Goal: Communication & Community: Answer question/provide support

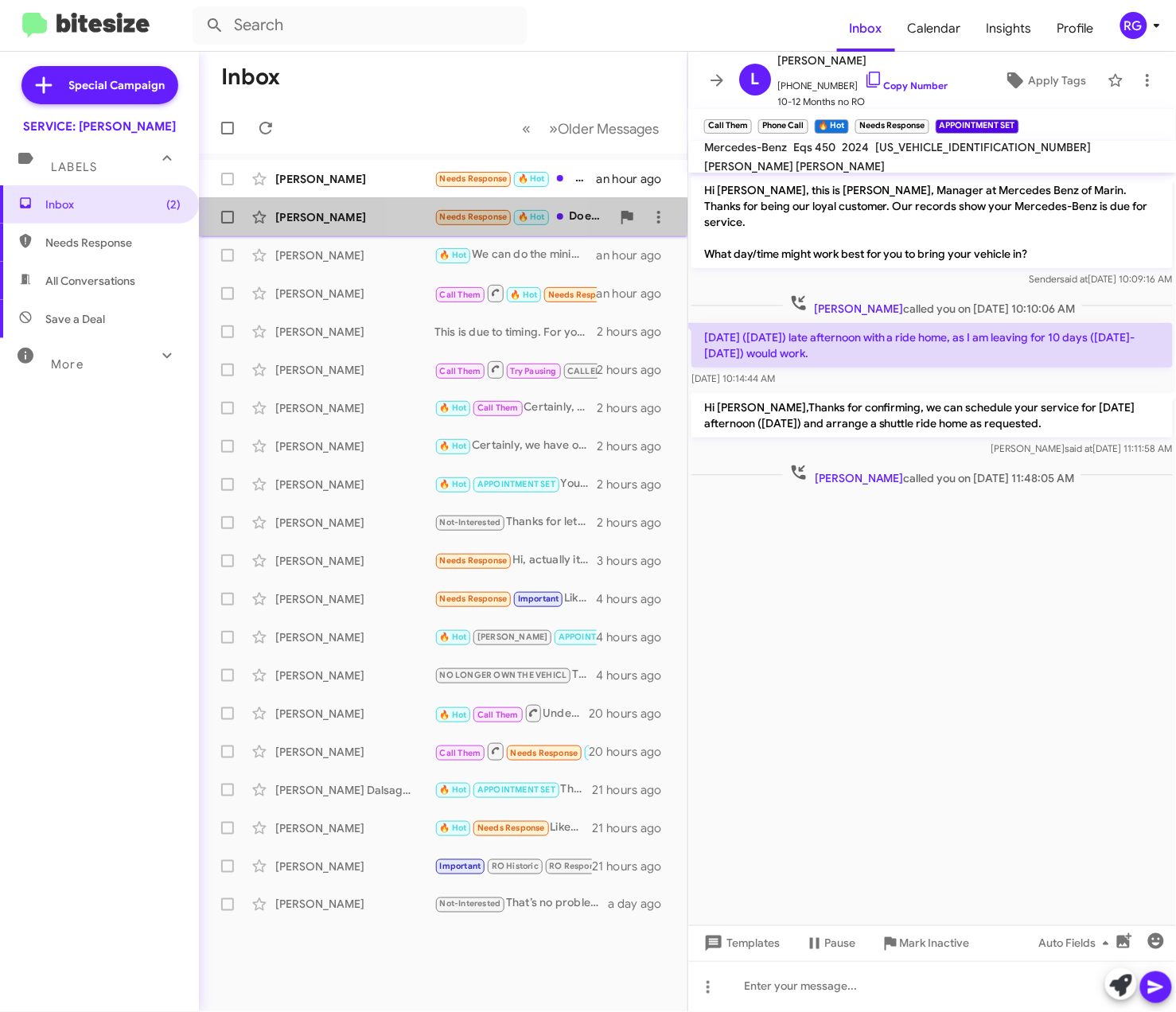
drag, startPoint x: 436, startPoint y: 208, endPoint x: 449, endPoint y: 215, distance: 14.8
click at [436, 211] on span "Needs Response" at bounding box center [473, 215] width 78 height 15
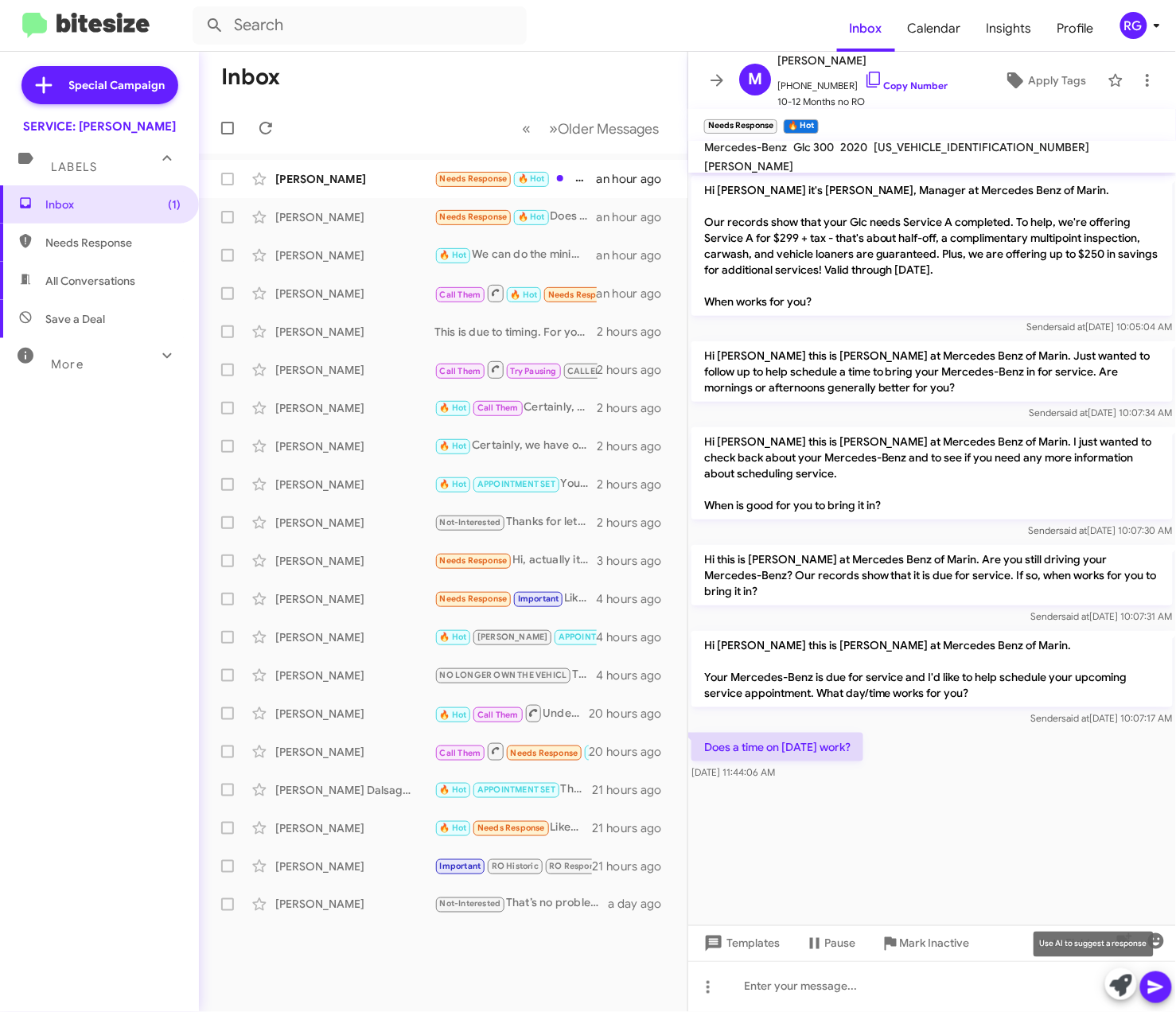
click at [1124, 997] on span at bounding box center [1121, 985] width 23 height 35
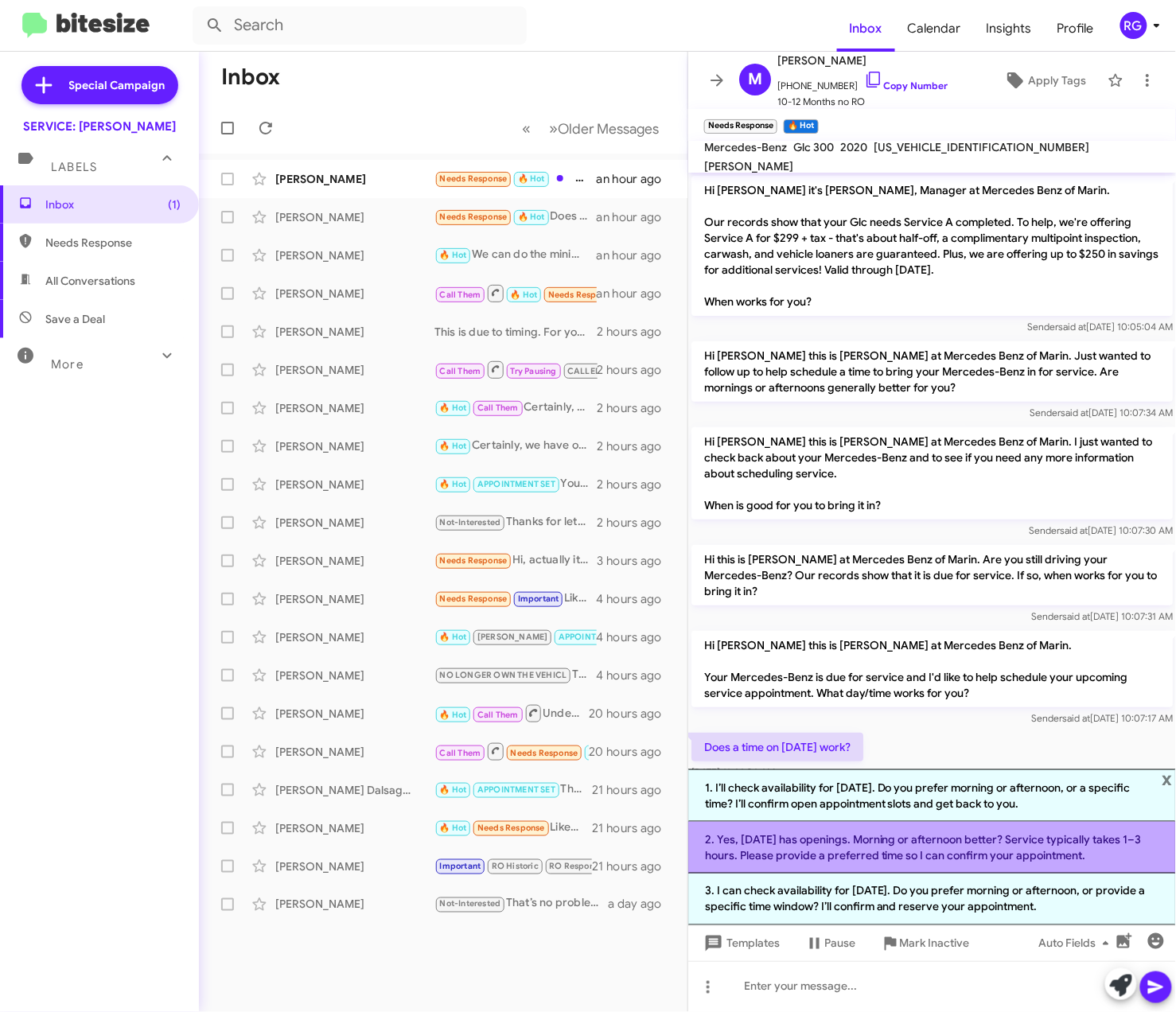
click at [857, 859] on li "2. Yes, [DATE] has openings. Morning or afternoon better? Service typically tak…" at bounding box center [931, 847] width 488 height 52
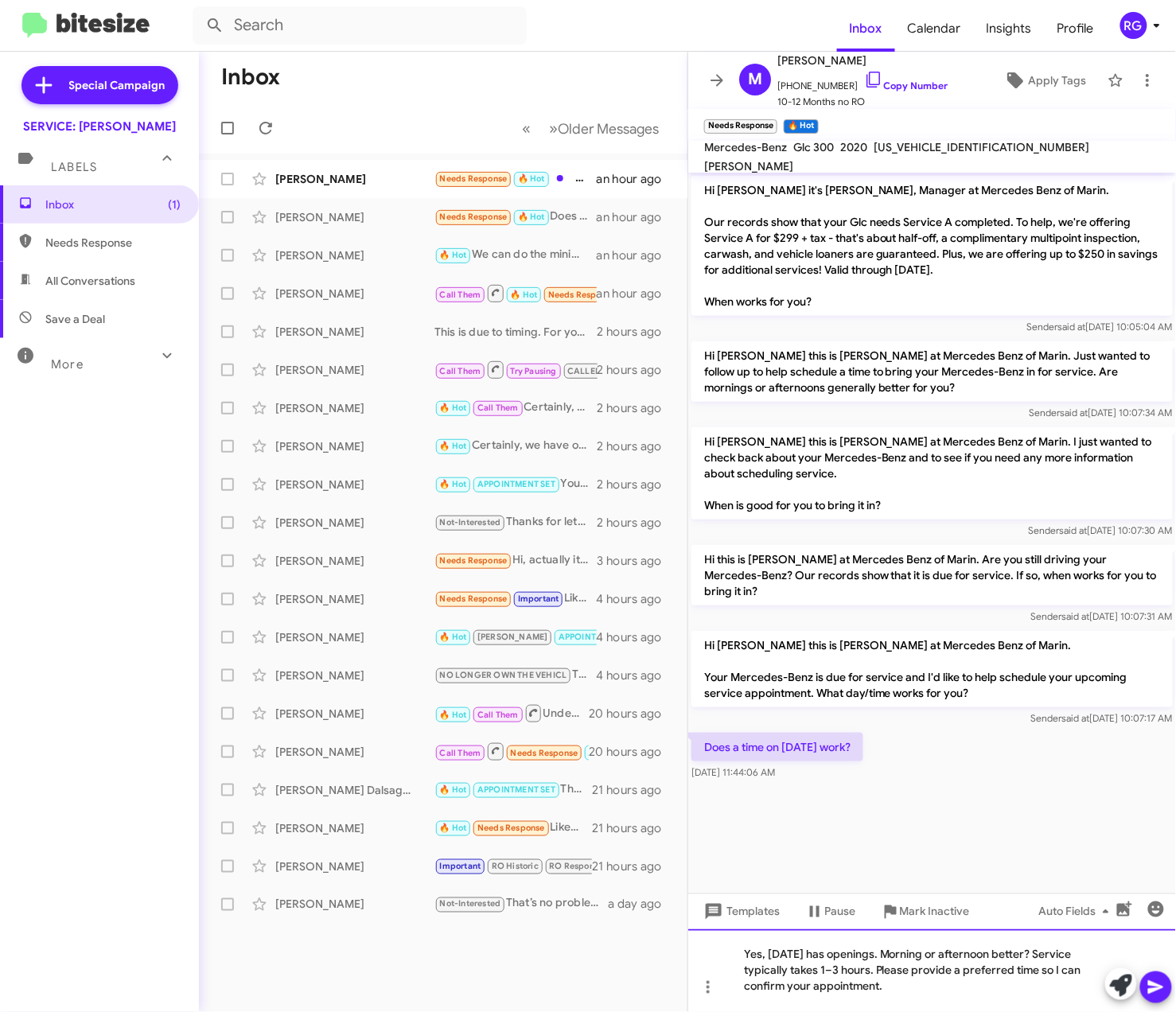
drag, startPoint x: 835, startPoint y: 970, endPoint x: 844, endPoint y: 973, distance: 9.5
click at [835, 970] on div "Yes, [DATE] has openings. Morning or afternoon better? Service typically takes …" at bounding box center [931, 970] width 488 height 82
click at [1166, 993] on icon at bounding box center [1156, 987] width 19 height 19
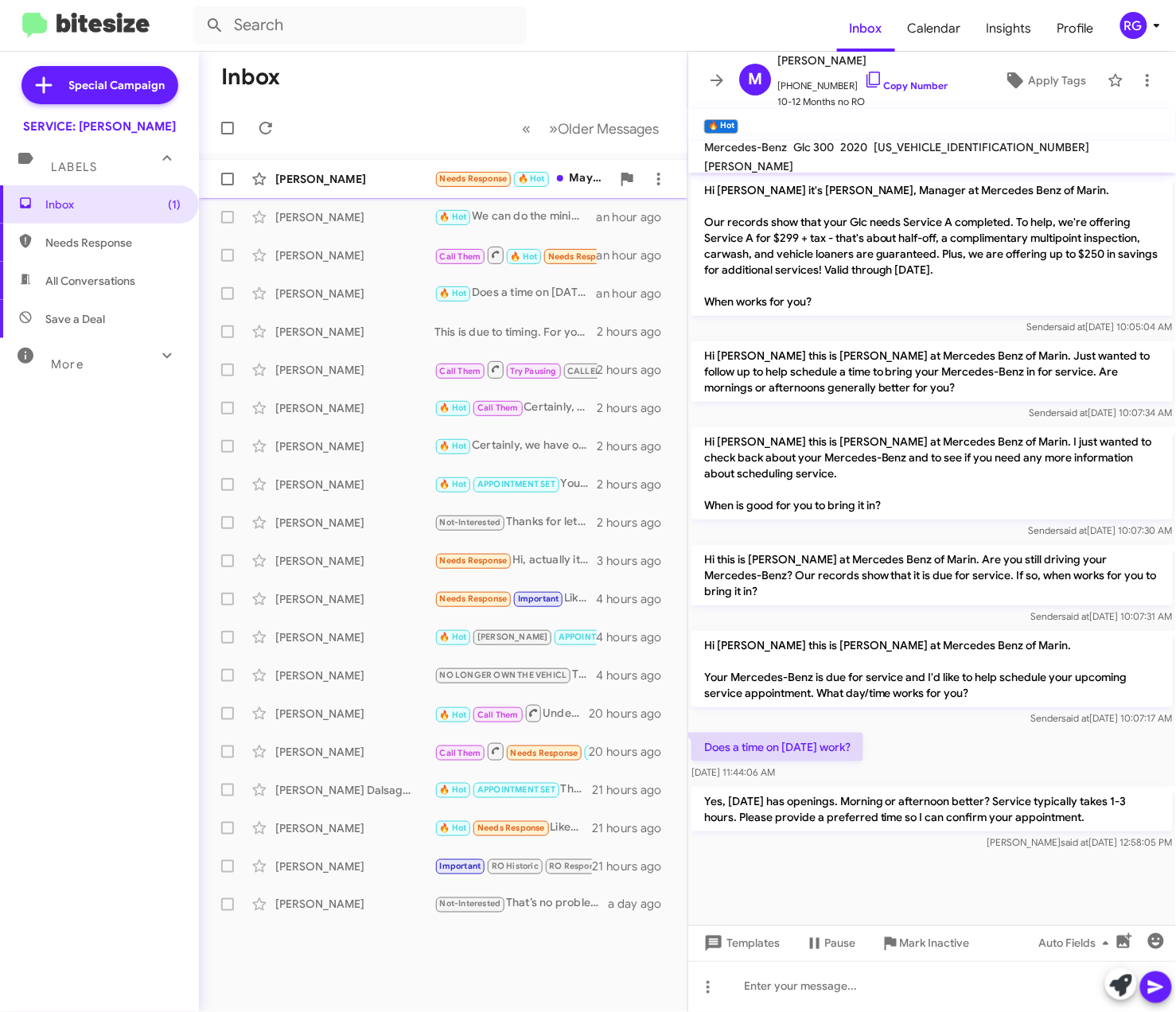
click at [366, 177] on div "[PERSON_NAME]" at bounding box center [354, 179] width 159 height 16
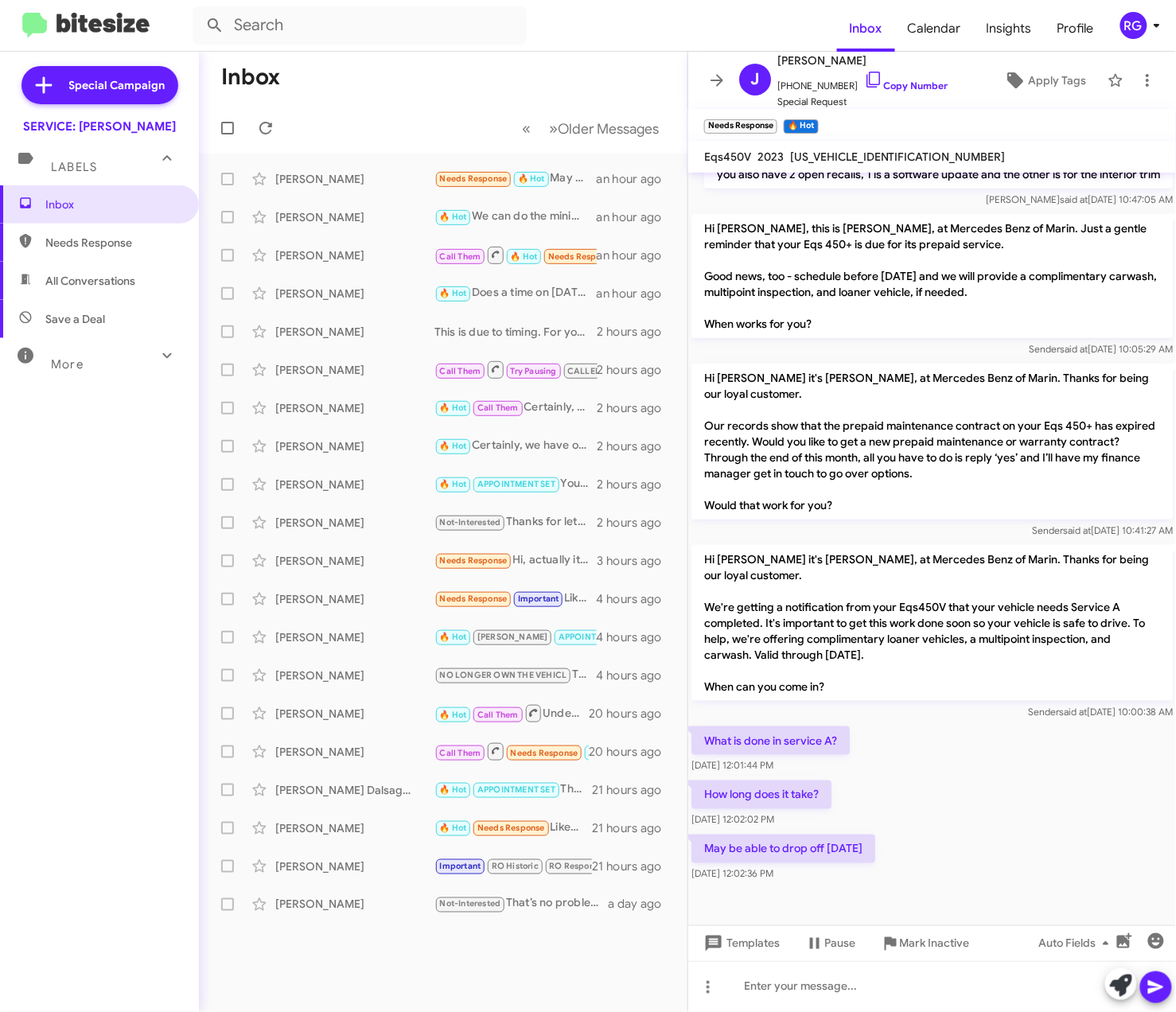
scroll to position [322, 0]
drag, startPoint x: 880, startPoint y: 852, endPoint x: 862, endPoint y: 844, distance: 19.7
click at [862, 844] on p "May be able to drop off [DATE]" at bounding box center [783, 848] width 184 height 28
click at [848, 154] on span "[US_VEHICLE_IDENTIFICATION_NUMBER]" at bounding box center [898, 157] width 216 height 15
click at [848, 153] on span "[US_VEHICLE_IDENTIFICATION_NUMBER]" at bounding box center [898, 157] width 216 height 15
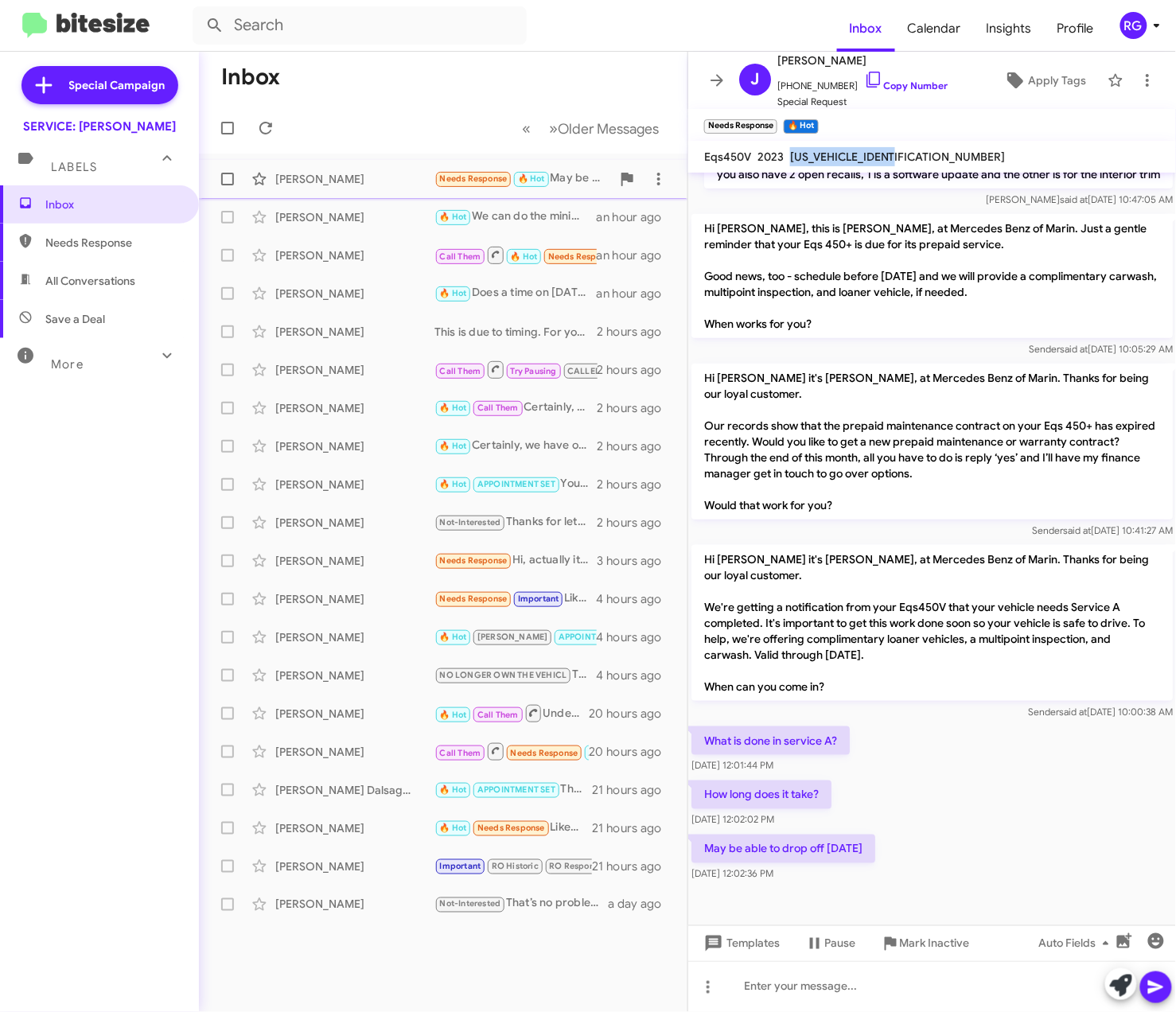
copy span "[US_VEHICLE_IDENTIFICATION_NUMBER]"
click at [845, 1011] on html "Inbox Calendar Insights Profile RG Special Campaign SERVICE: [PERSON_NAME] Labe…" at bounding box center [588, 506] width 1176 height 1012
click at [847, 1007] on div at bounding box center [931, 985] width 488 height 51
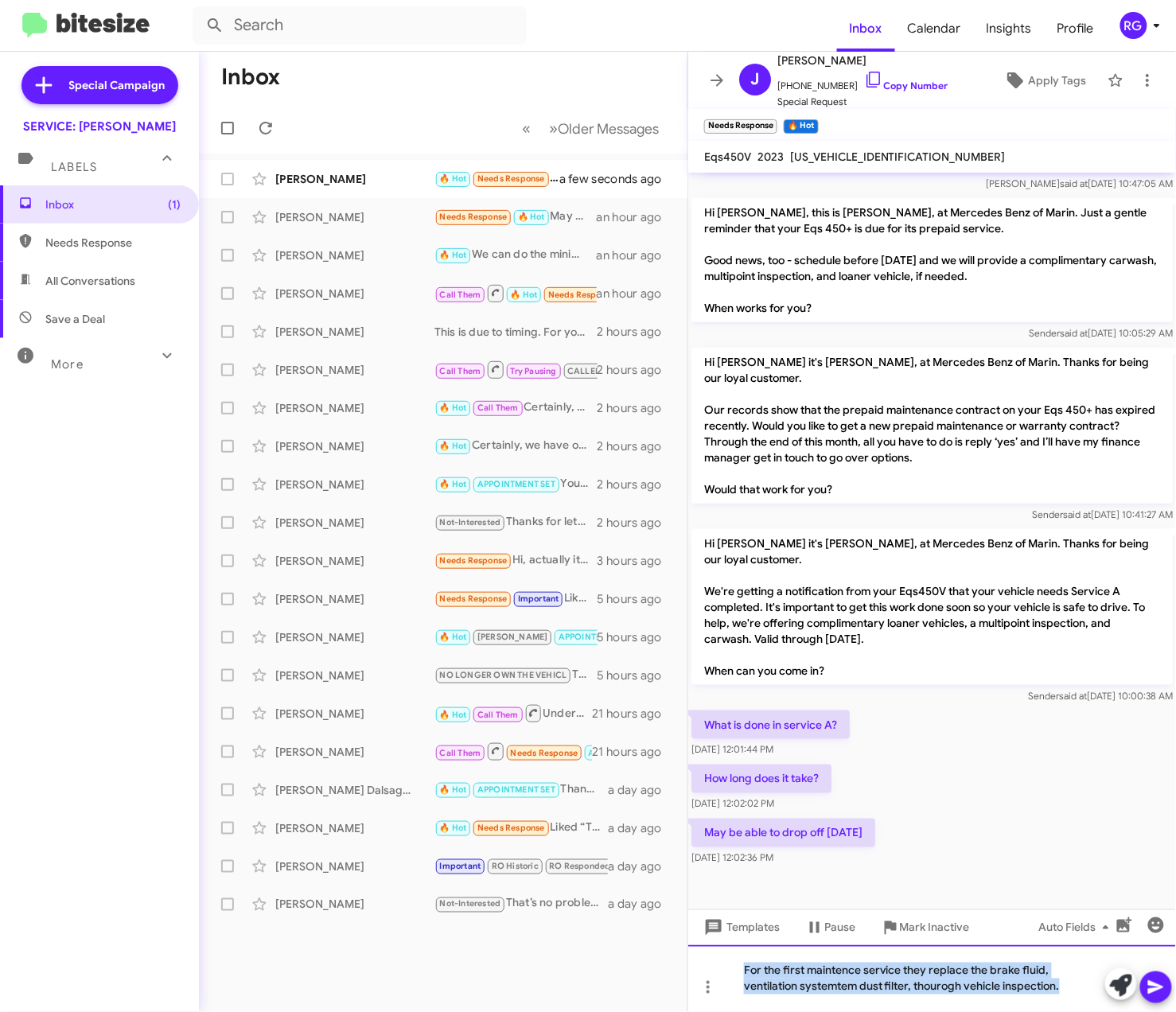
drag, startPoint x: 974, startPoint y: 997, endPoint x: 646, endPoint y: 965, distance: 329.6
click at [642, 959] on div "Inbox « Previous » Next Older Messages [PERSON_NAME] Decoulode 🔥 Hot Needs Resp…" at bounding box center [687, 531] width 977 height 960
copy div "For the first maintence service they replace the brake fluid, ventilation syste…"
click at [985, 984] on div "For the first maintence service they replace the brake fluid, ventilation syste…" at bounding box center [931, 978] width 488 height 67
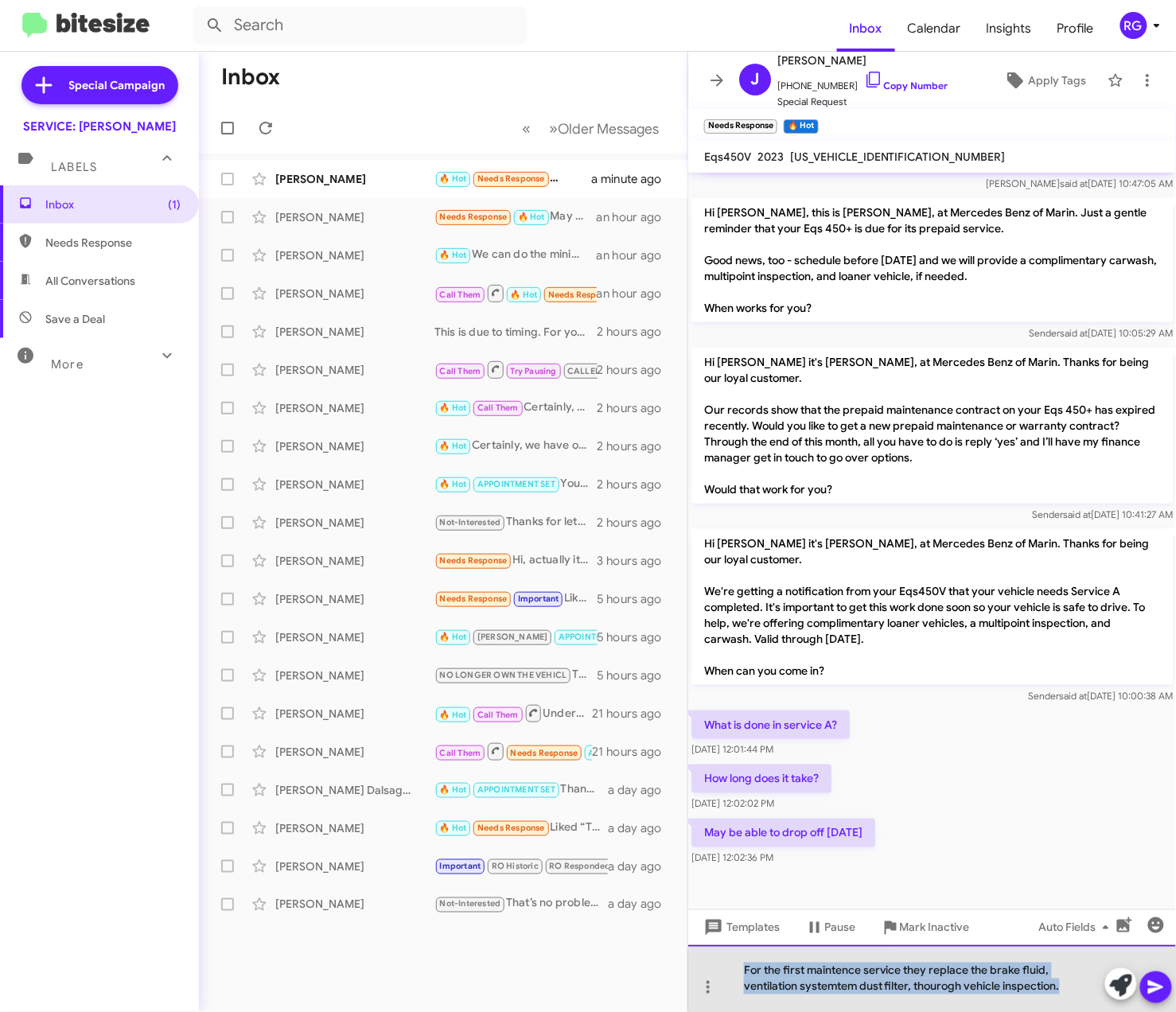
drag, startPoint x: 1032, startPoint y: 986, endPoint x: 567, endPoint y: 949, distance: 466.5
click at [567, 949] on div "Inbox « Previous » Next Older Messages [PERSON_NAME] Decoulode 🔥 Hot Needs Resp…" at bounding box center [687, 531] width 977 height 960
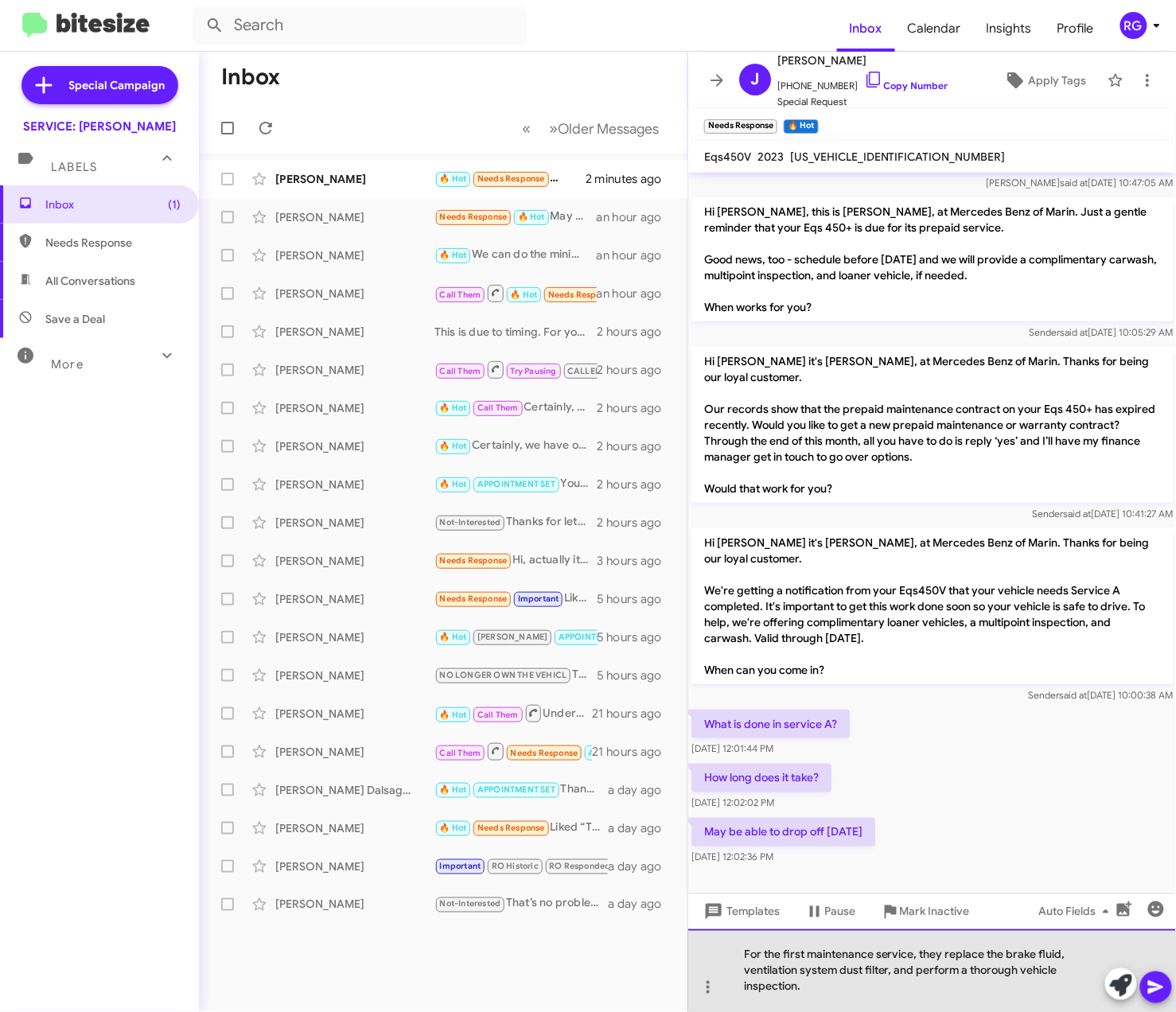
click at [825, 986] on div "For the first maintenance service, they replace the brake fluid, ventilation sy…" at bounding box center [931, 970] width 488 height 82
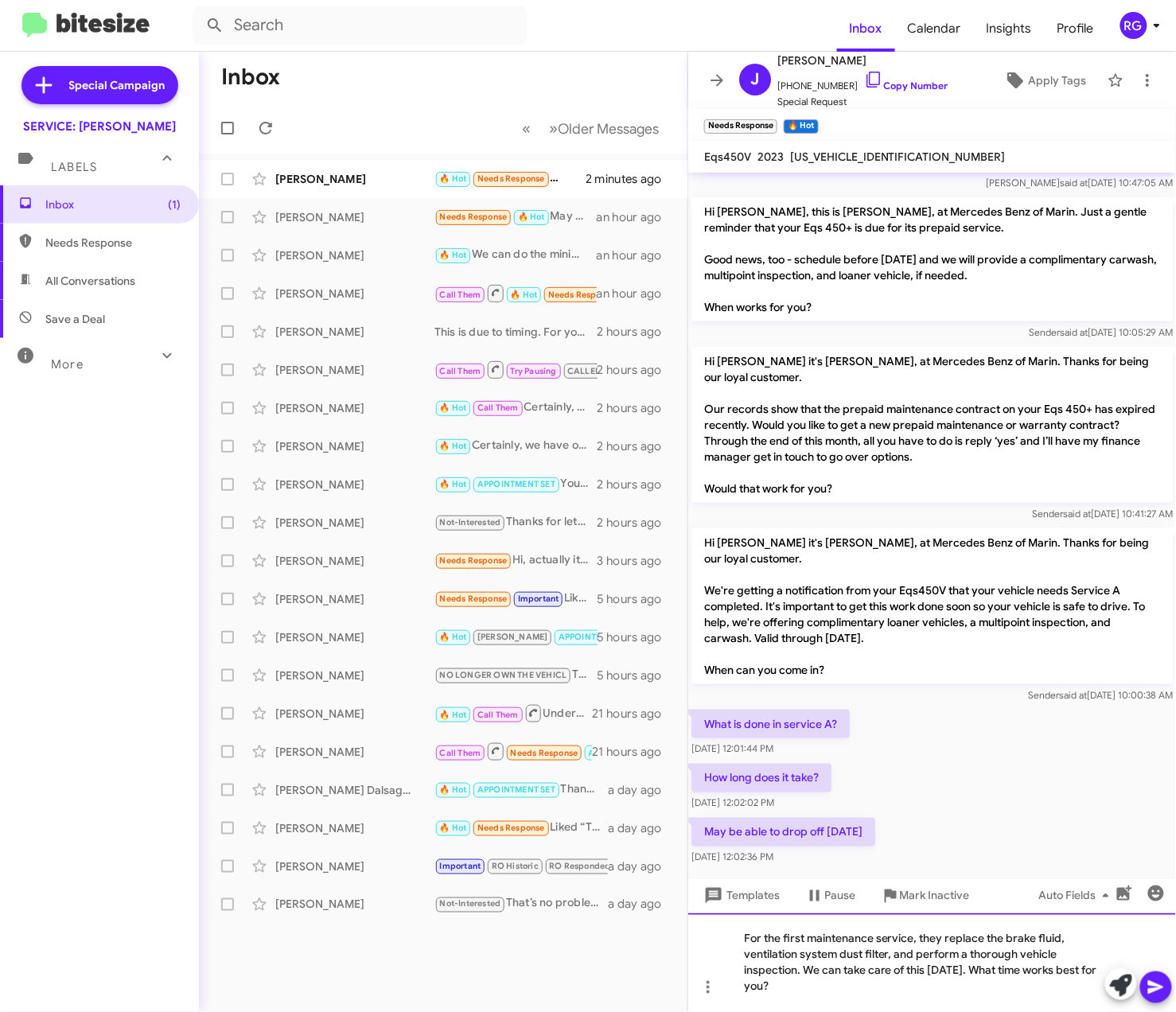
click at [1044, 973] on div "For the first maintenance service, they replace the brake fluid, ventilation sy…" at bounding box center [931, 962] width 488 height 98
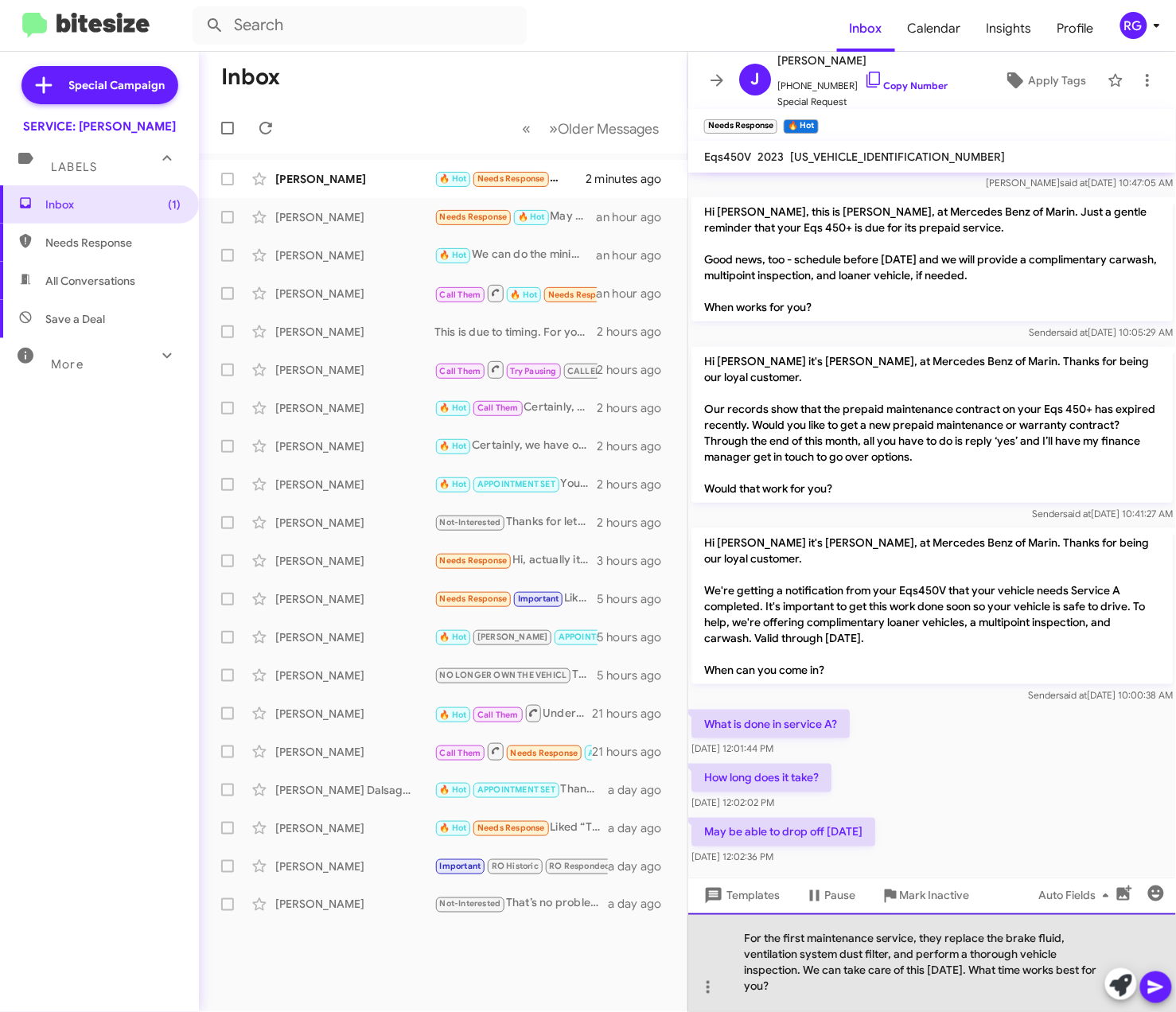
click at [1076, 974] on div "For the first maintenance service, they replace the brake fluid, ventilation sy…" at bounding box center [931, 962] width 488 height 98
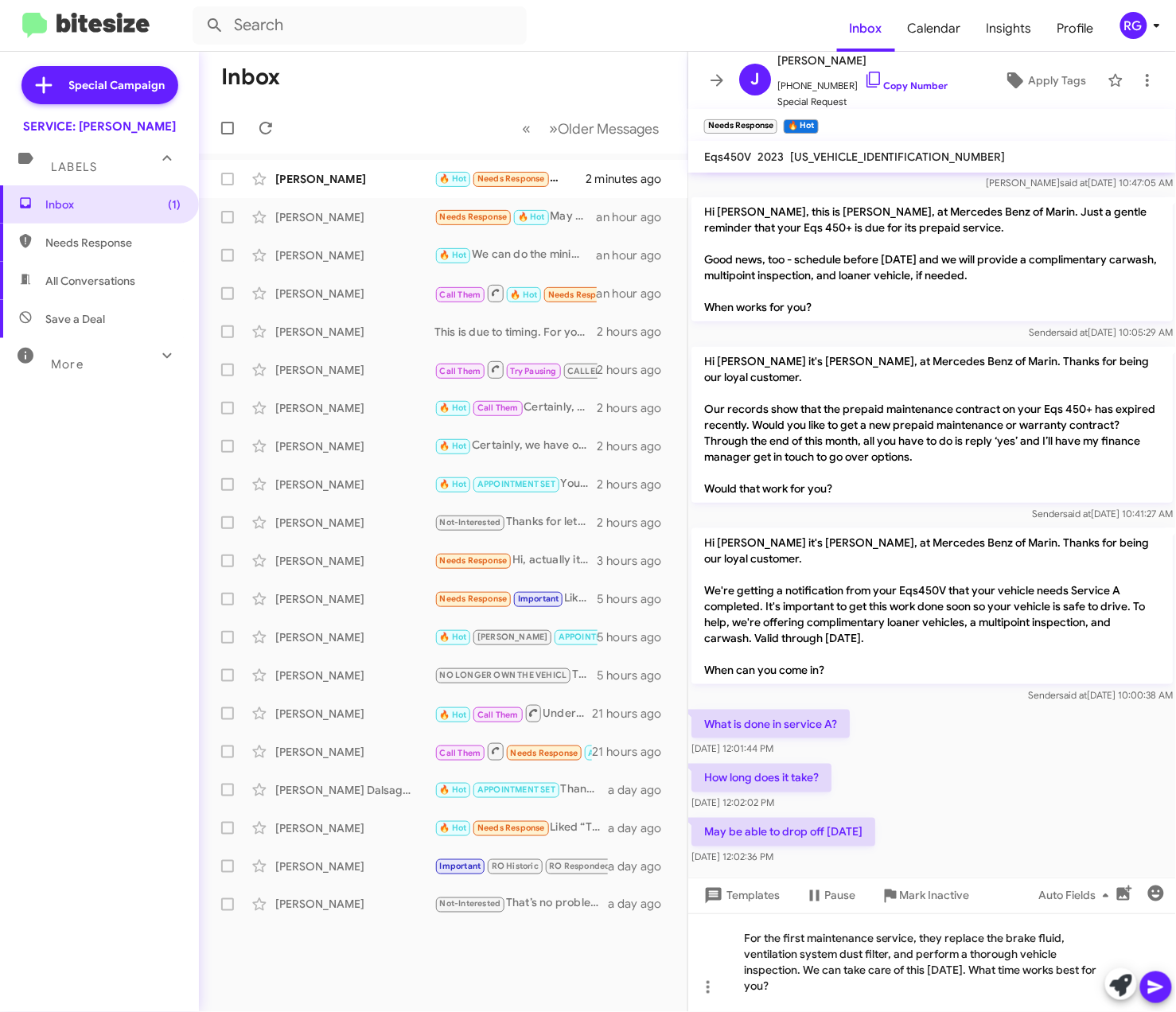
click at [1152, 987] on icon at bounding box center [1156, 987] width 19 height 19
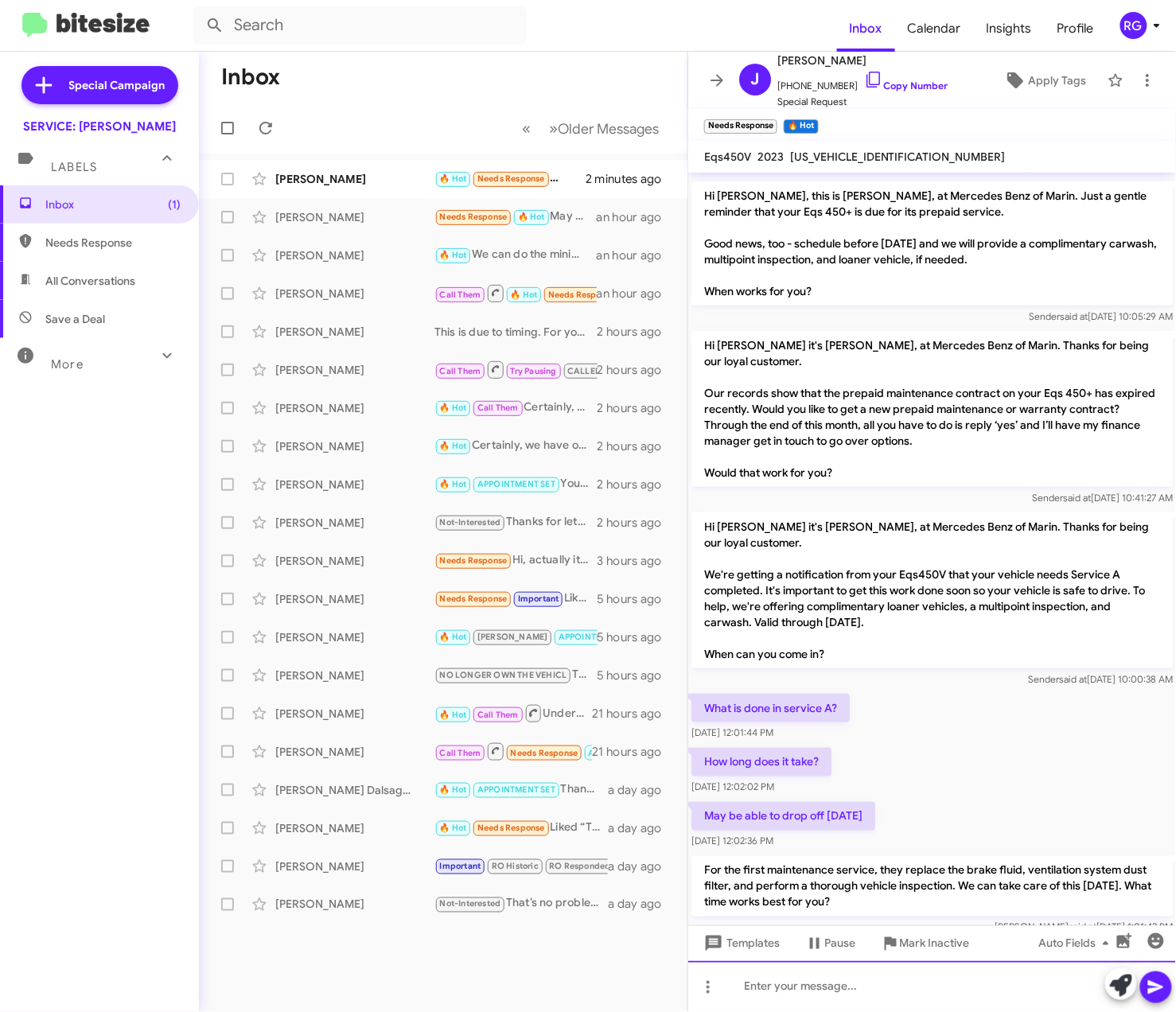
scroll to position [411, 0]
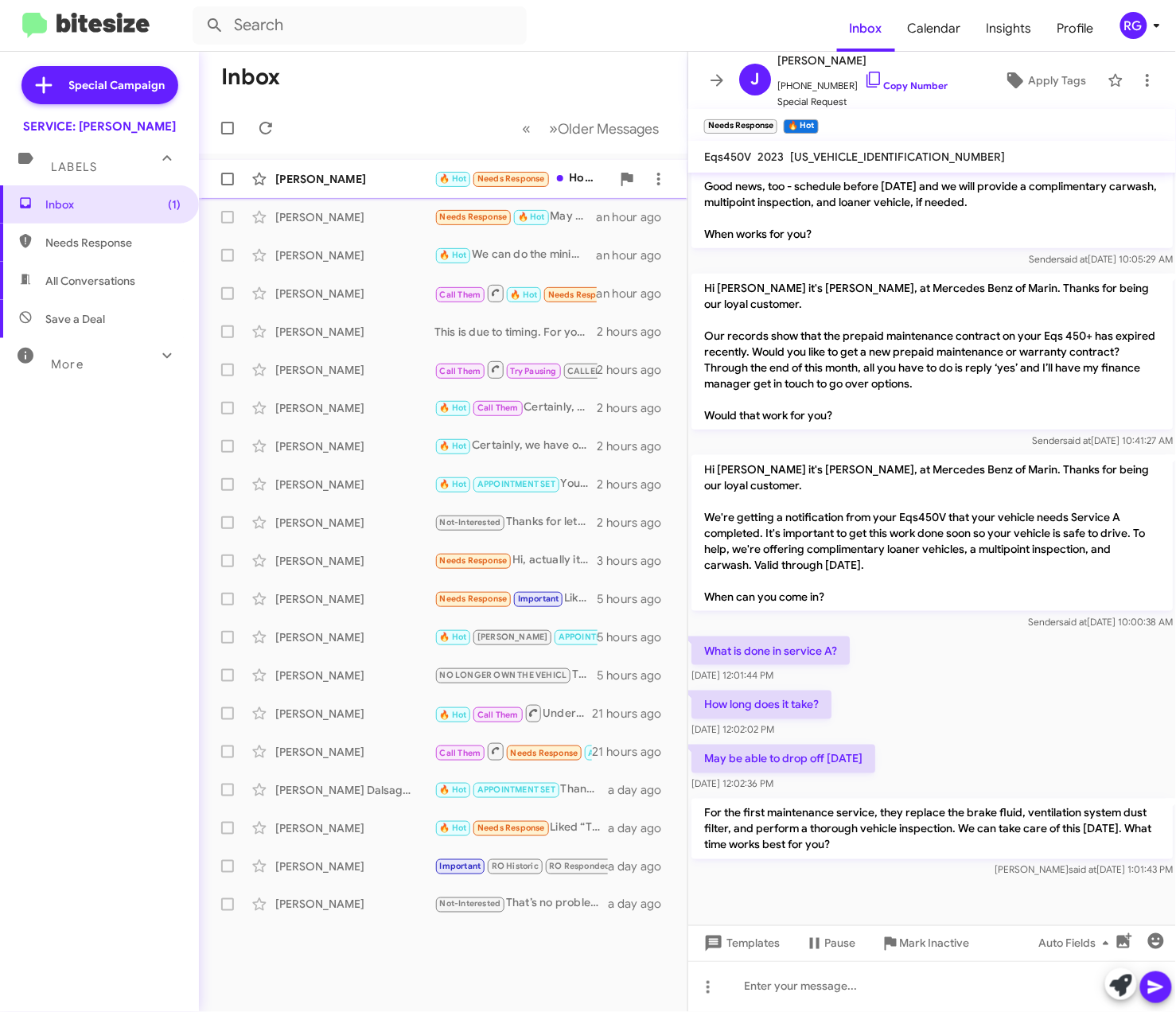
drag, startPoint x: 392, startPoint y: 176, endPoint x: 401, endPoint y: 175, distance: 9.1
click at [395, 175] on div "[PERSON_NAME]" at bounding box center [354, 179] width 159 height 16
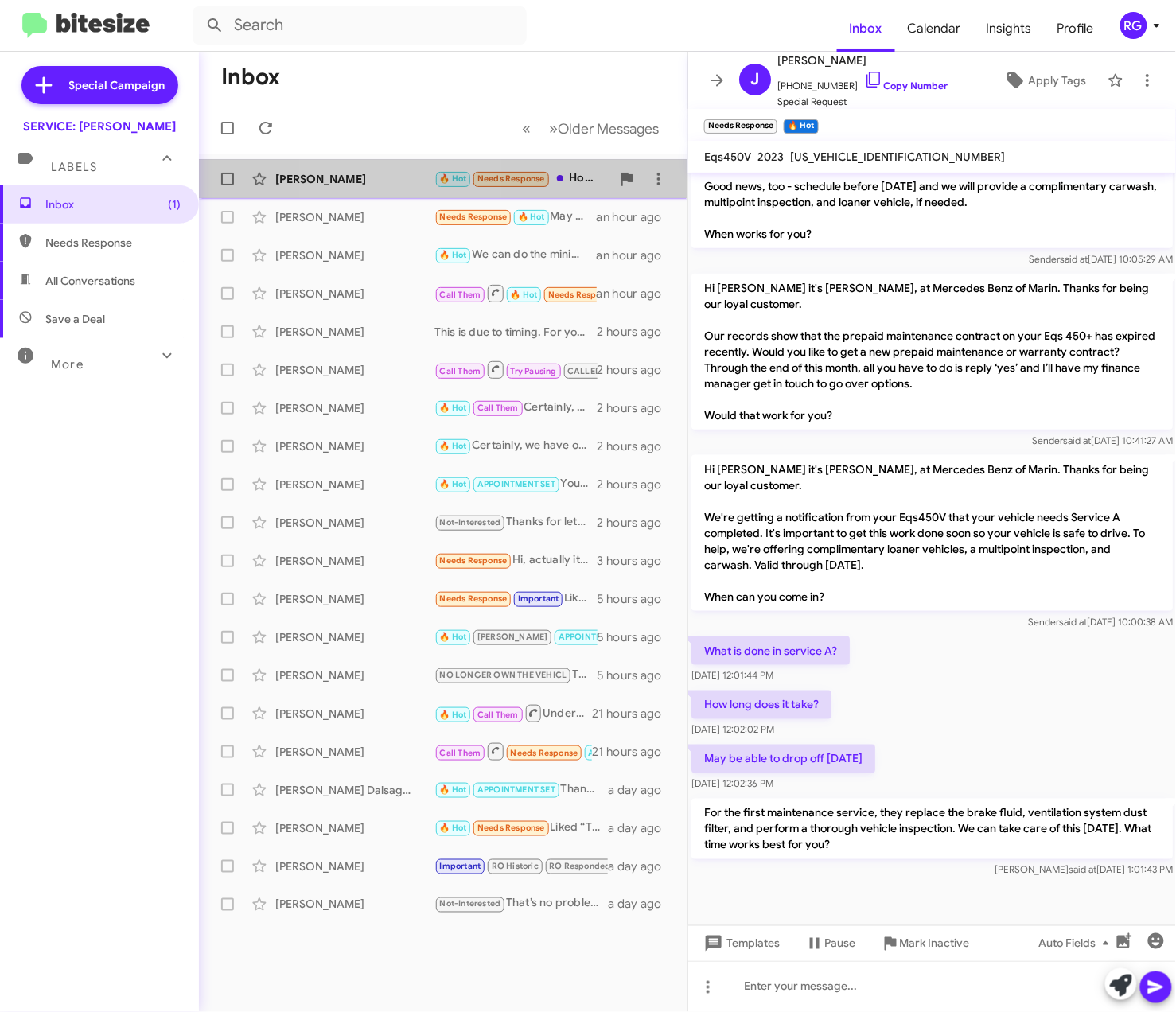
scroll to position [15, 0]
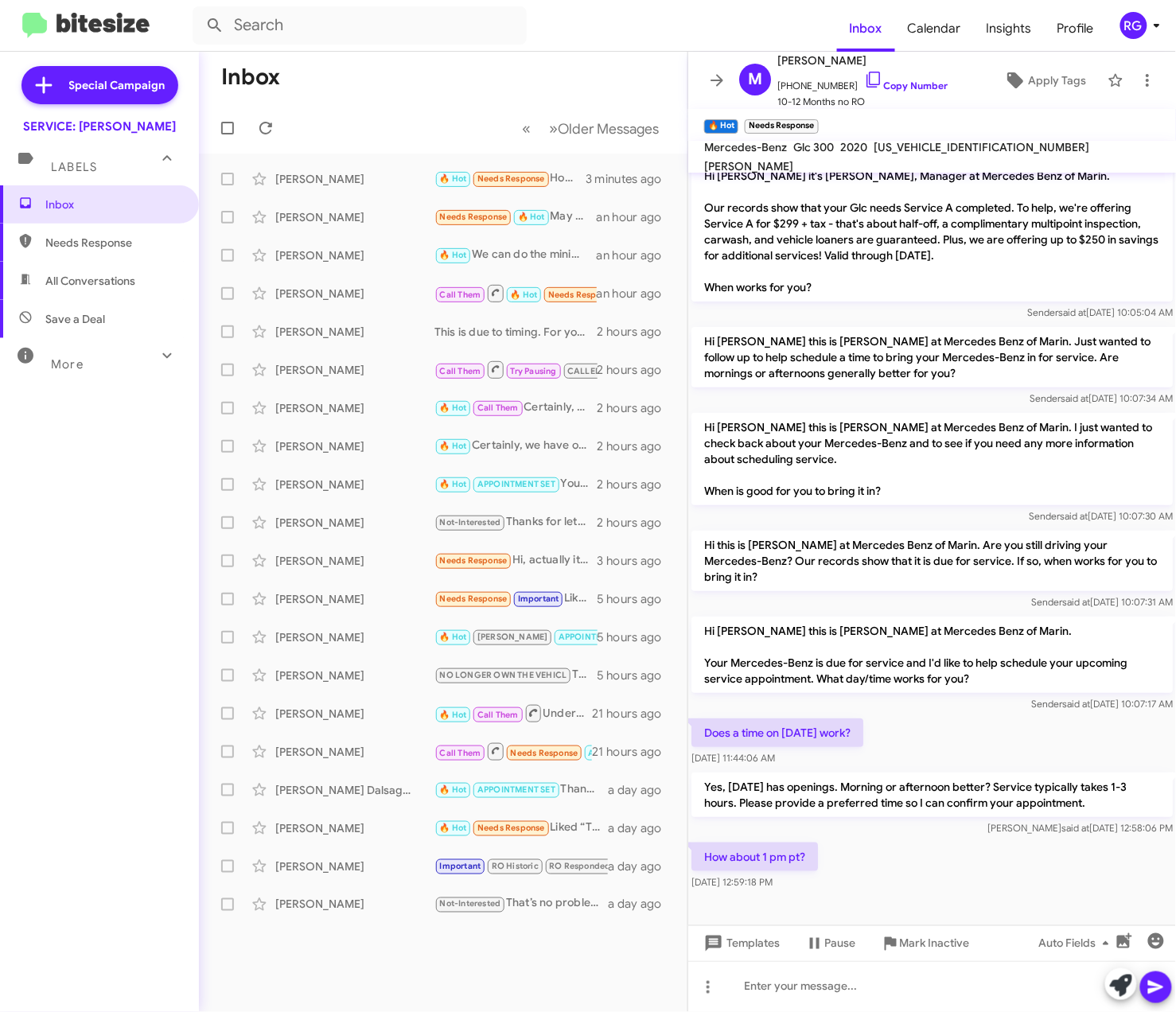
click at [910, 154] on span "[US_VEHICLE_IDENTIFICATION_NUMBER]" at bounding box center [981, 147] width 216 height 15
copy span "[US_VEHICLE_IDENTIFICATION_NUMBER]"
click at [1121, 993] on icon at bounding box center [1121, 985] width 23 height 23
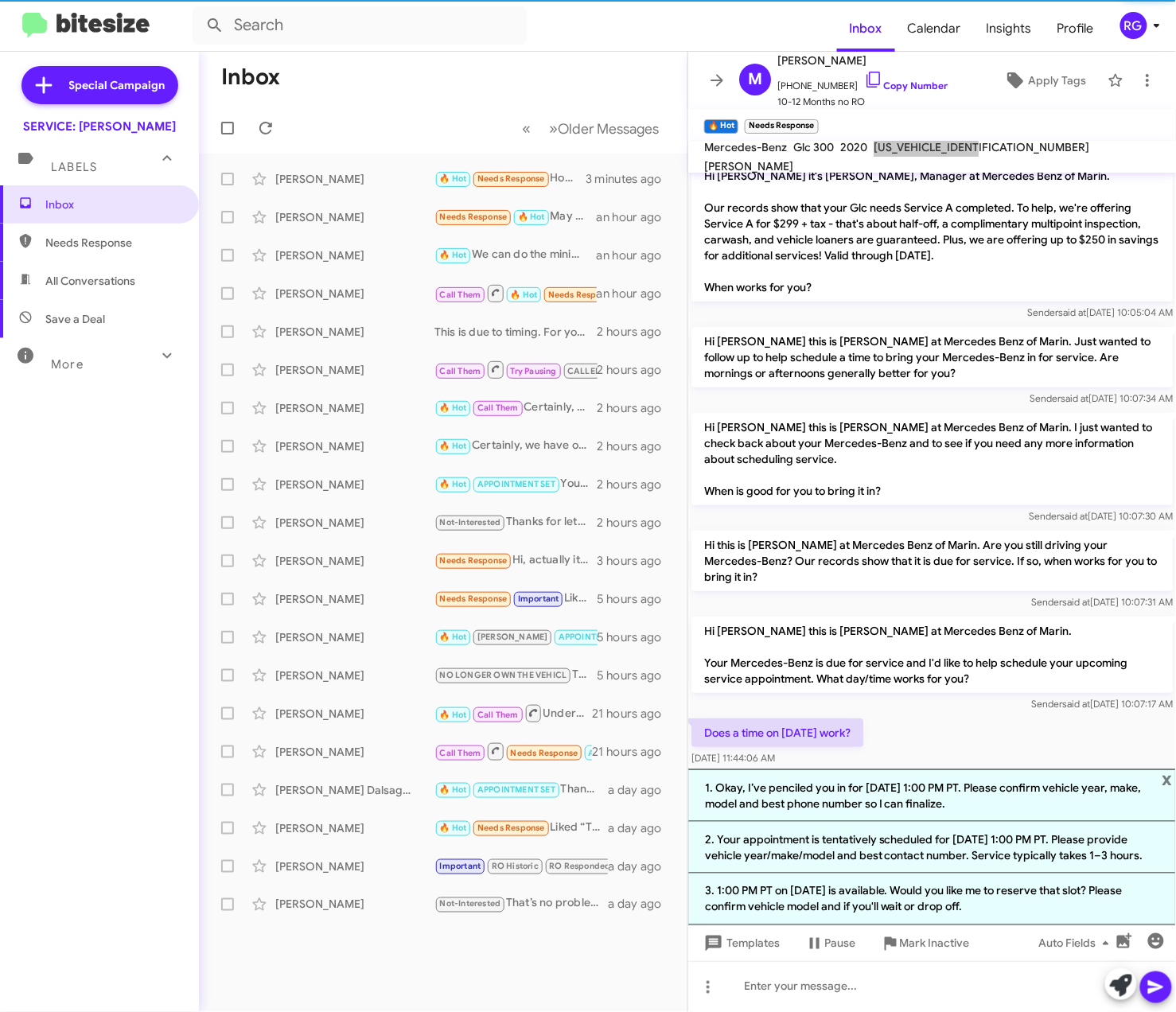
scroll to position [172, 0]
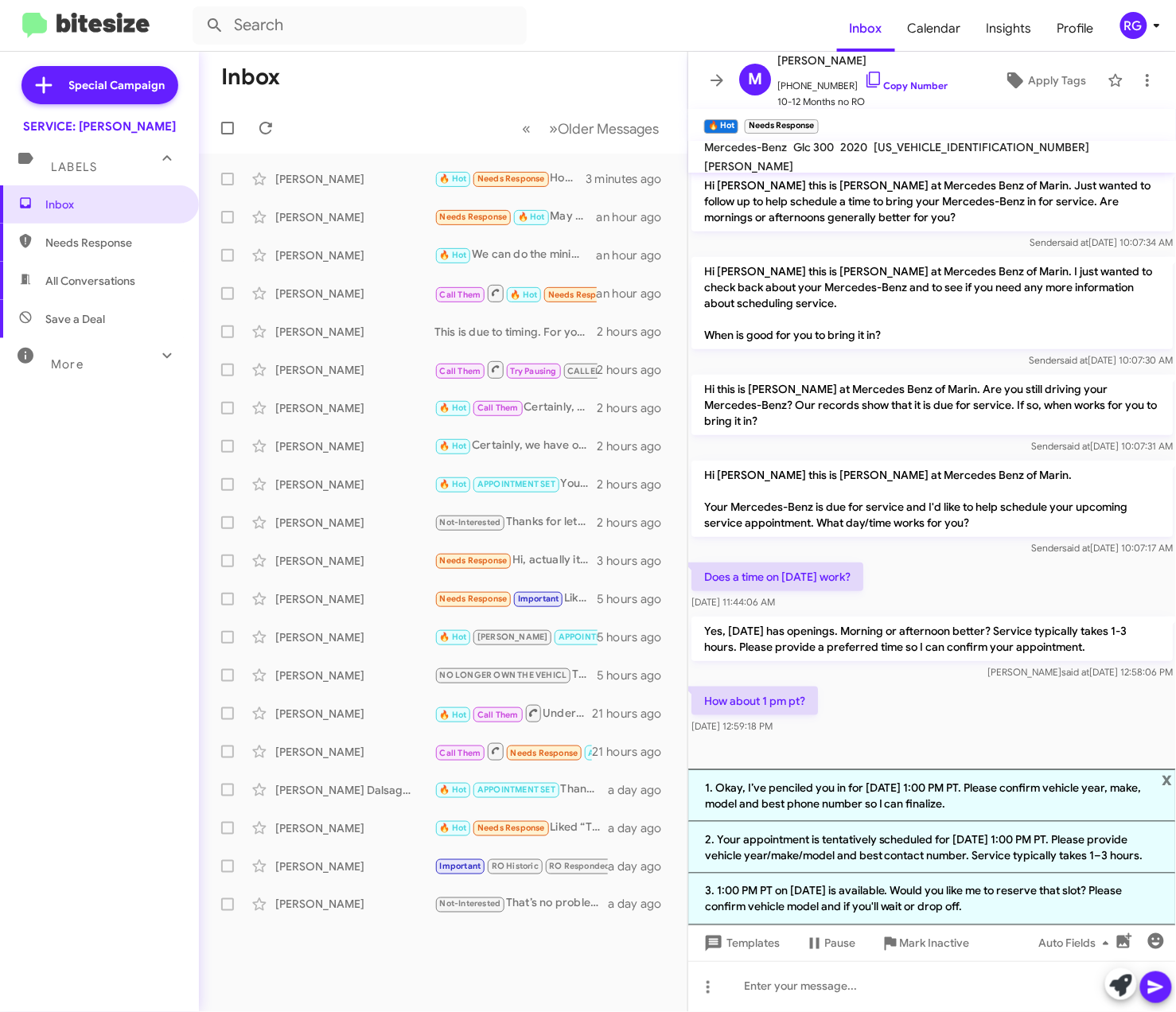
click at [1073, 790] on li "1. Okay, I’ve penciled you in for [DATE] 1:00 PM PT. Please confirm vehicle yea…" at bounding box center [931, 795] width 488 height 52
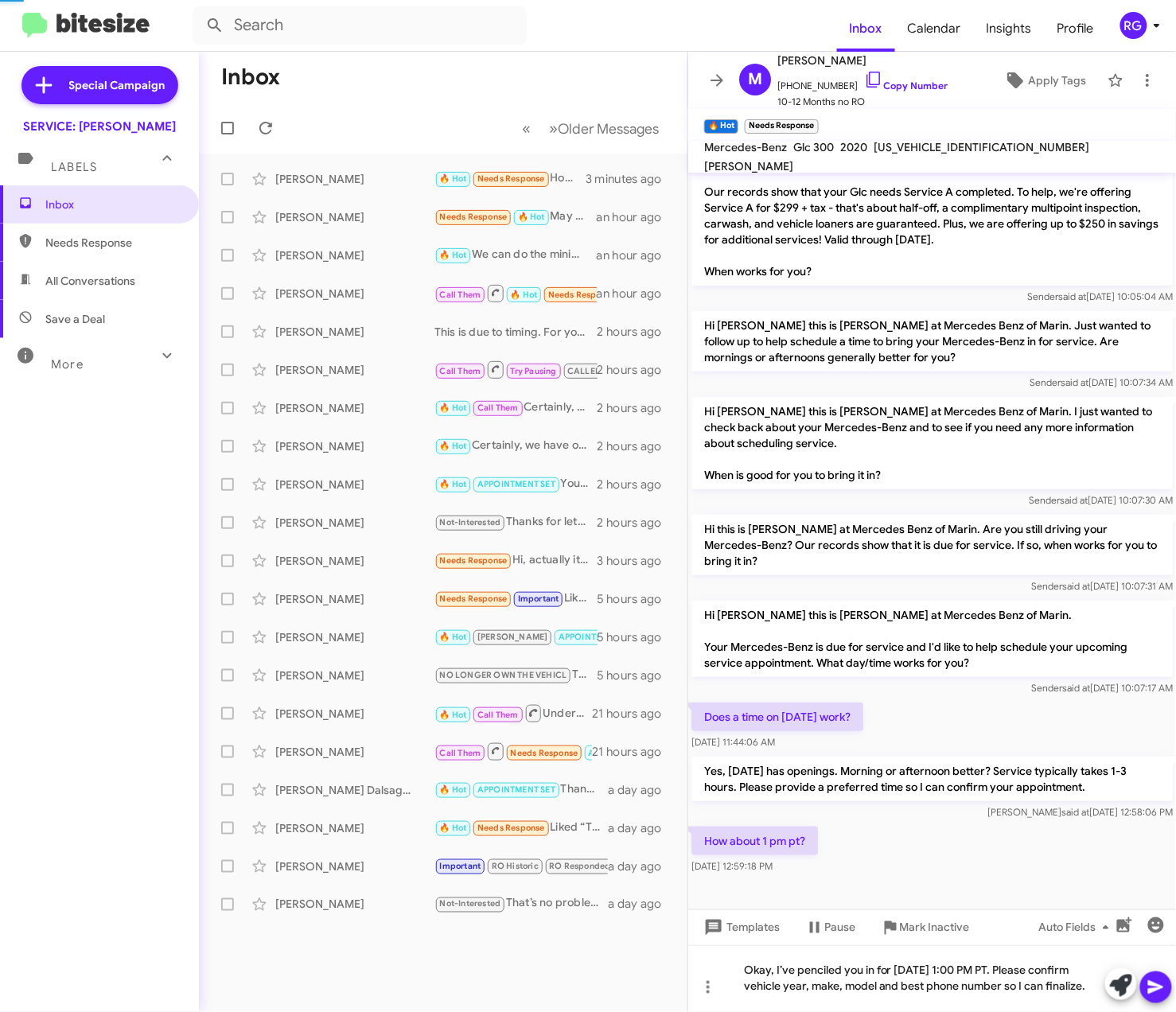
scroll to position [30, 0]
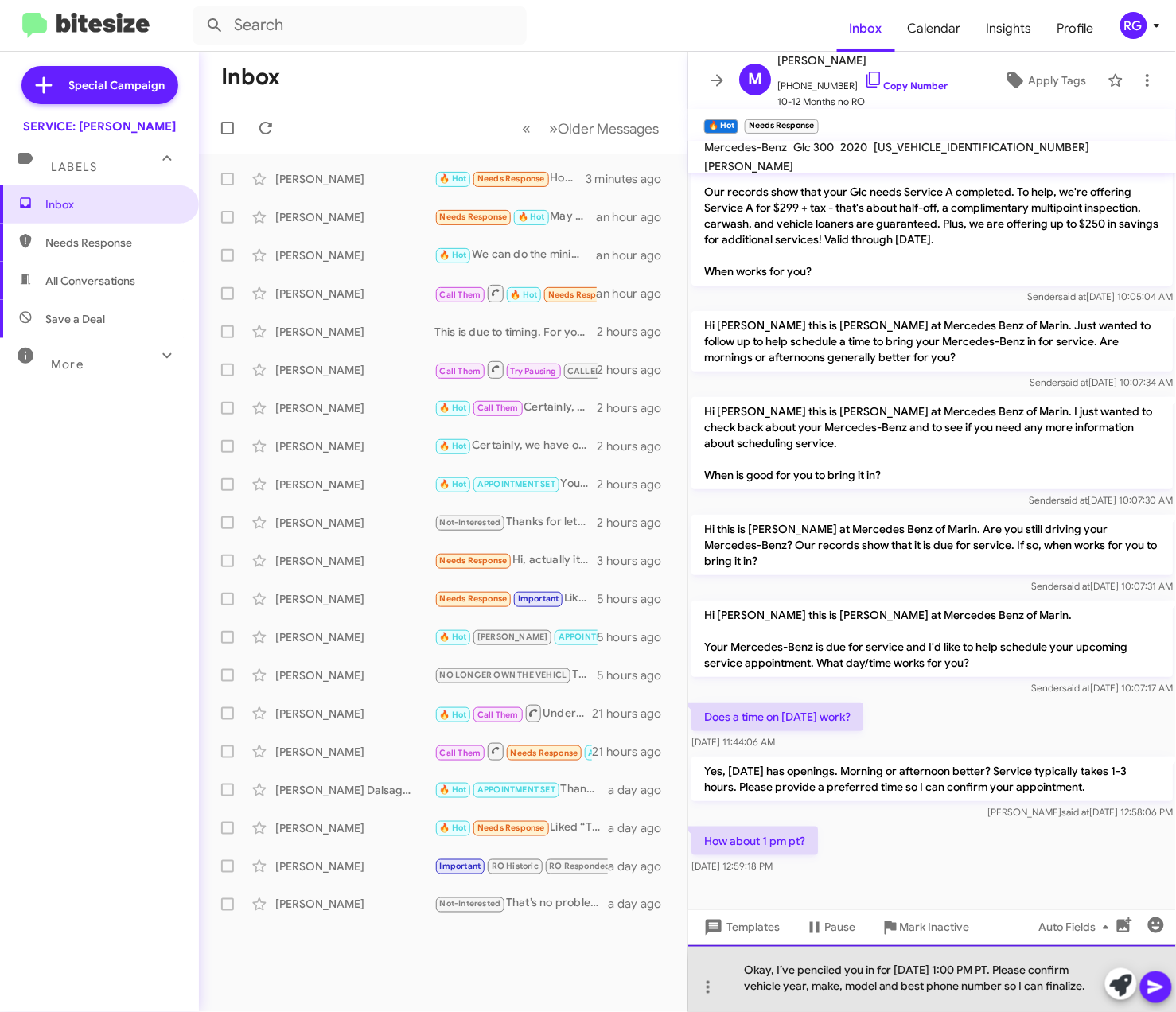
drag, startPoint x: 1088, startPoint y: 985, endPoint x: 1009, endPoint y: 972, distance: 80.1
click at [1007, 971] on div "Okay, I’ve penciled you in for [DATE] 1:00 PM PT. Please confirm vehicle year, …" at bounding box center [931, 978] width 488 height 67
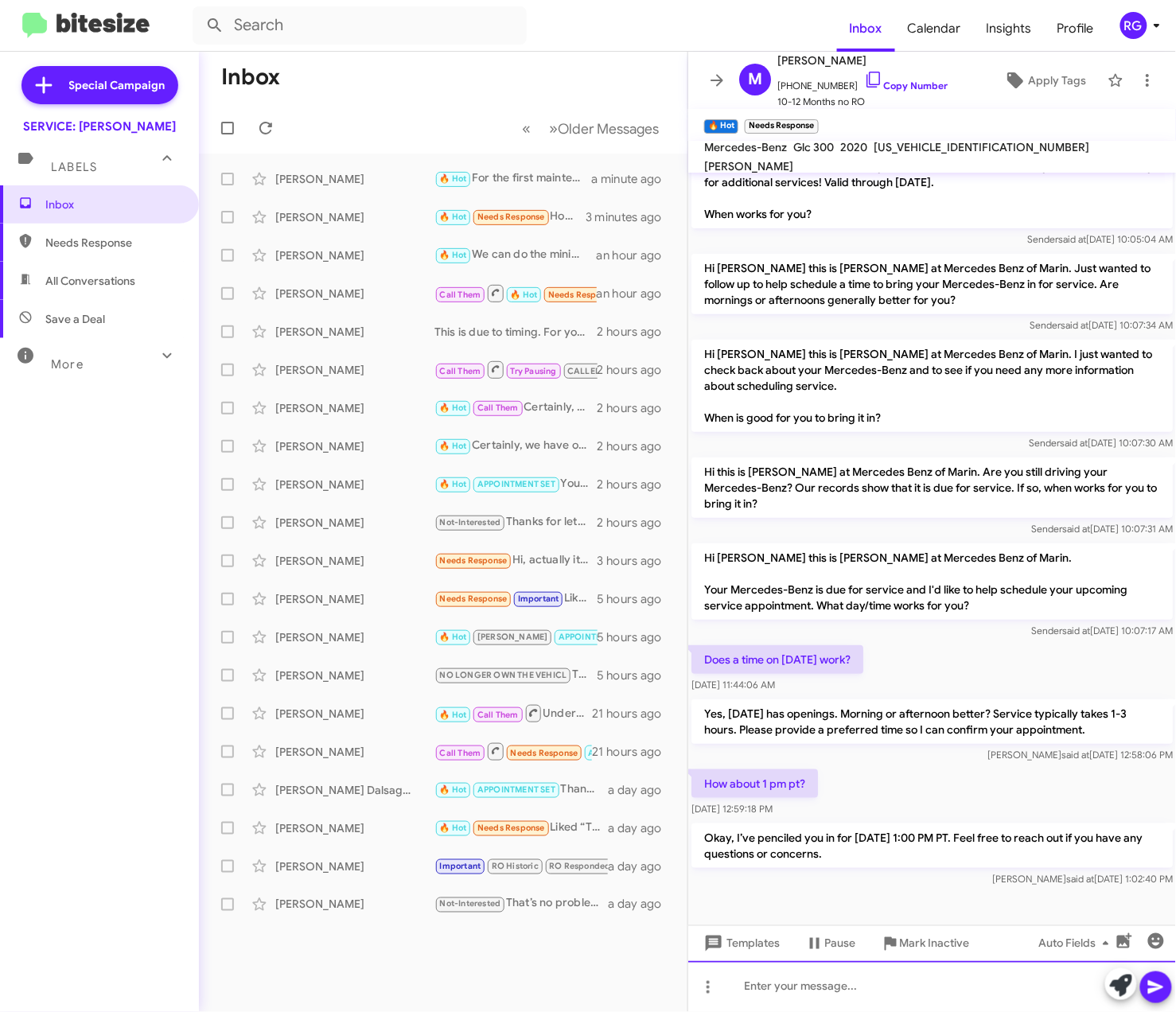
scroll to position [89, 0]
drag, startPoint x: 923, startPoint y: 901, endPoint x: 910, endPoint y: 884, distance: 21.4
click at [923, 898] on div at bounding box center [931, 907] width 488 height 36
click at [1045, 86] on span "Apply Tags" at bounding box center [1057, 80] width 58 height 28
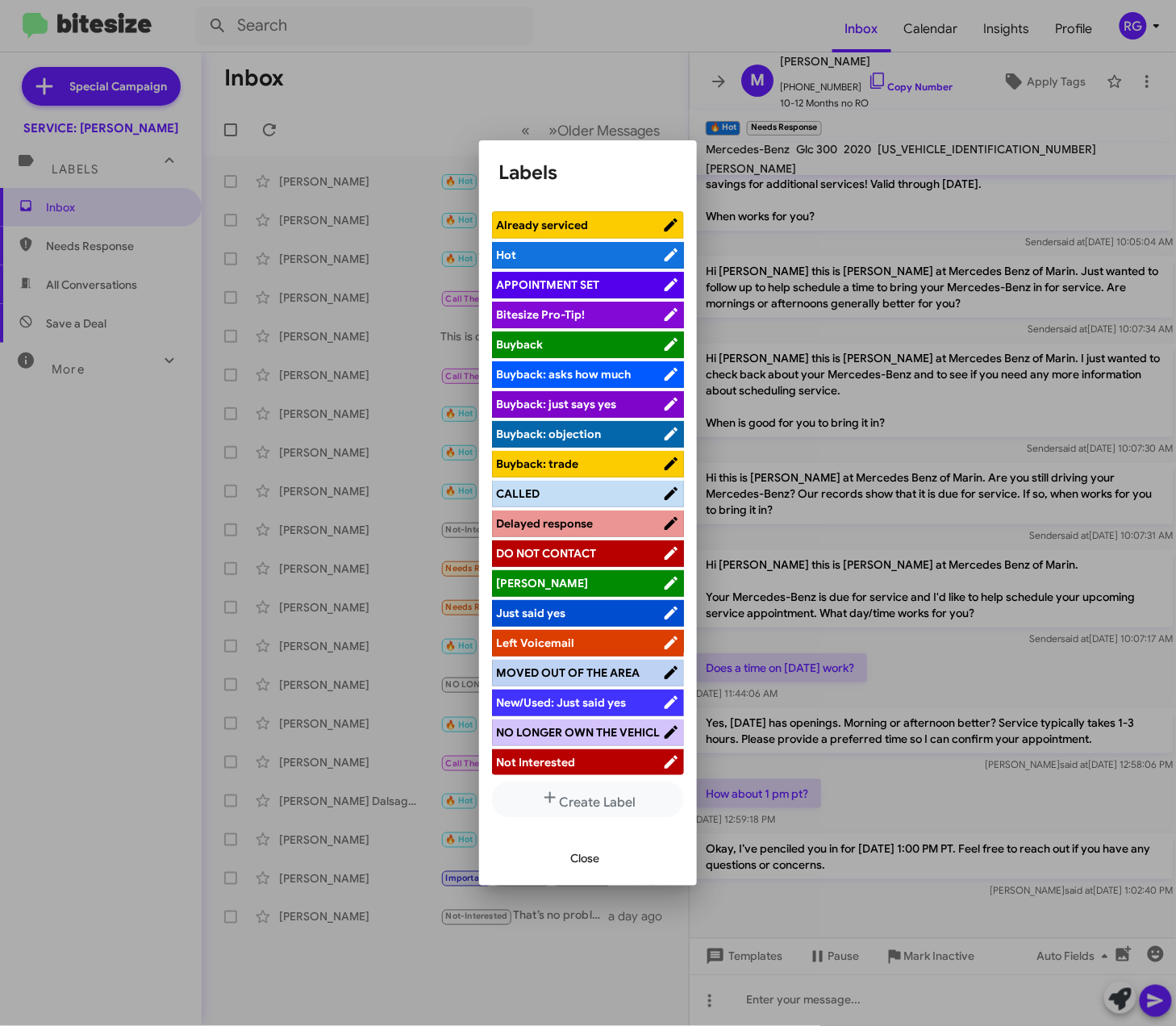
click at [558, 272] on ul "Already serviced Hot APPOINTMENT SET Bitesize Pro-Tip! [PERSON_NAME]: asks how …" at bounding box center [588, 493] width 192 height 565
click at [566, 279] on span "APPOINTMENT SET" at bounding box center [547, 285] width 103 height 15
click at [588, 861] on span "Close" at bounding box center [584, 857] width 29 height 29
